Goal: Navigation & Orientation: Find specific page/section

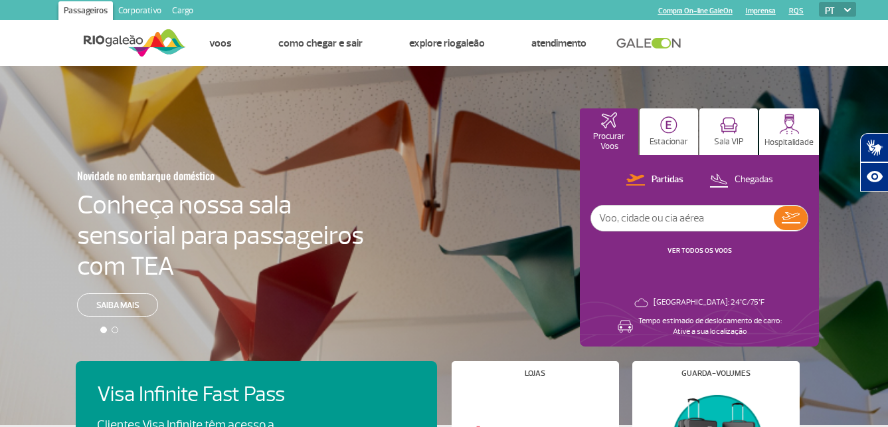
click at [130, 14] on link "Corporativo" at bounding box center [140, 11] width 54 height 21
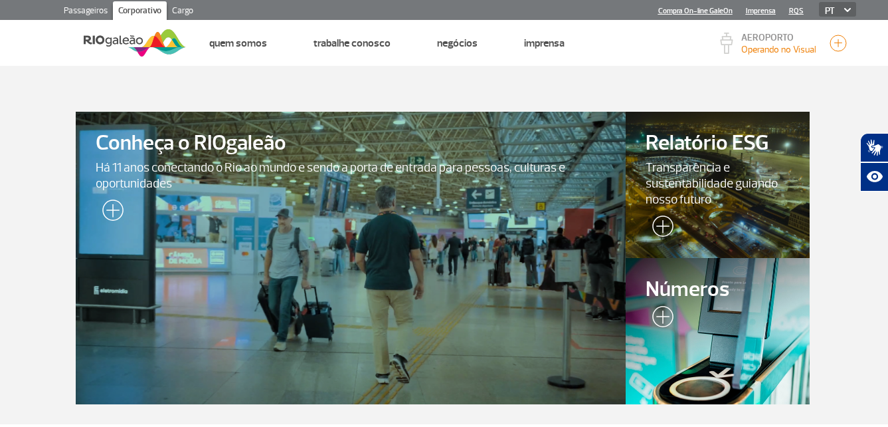
click at [185, 12] on link "Cargo" at bounding box center [183, 11] width 32 height 21
